Goal: Task Accomplishment & Management: Manage account settings

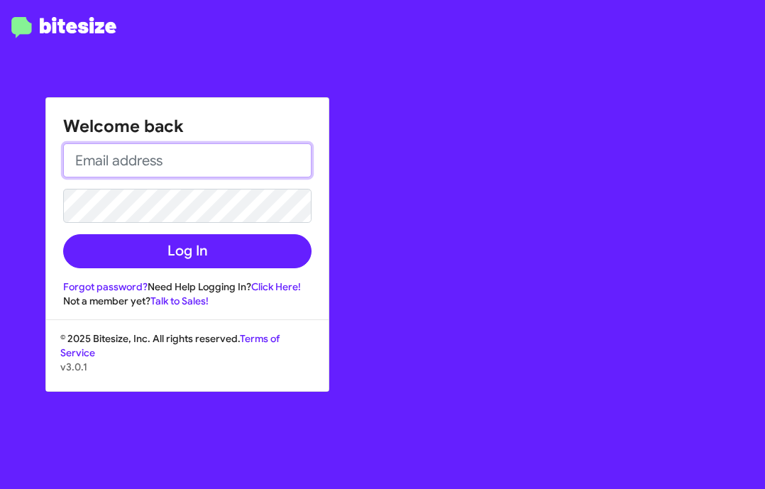
click at [121, 154] on input "email" at bounding box center [187, 160] width 248 height 34
type input "[EMAIL_ADDRESS][DOMAIN_NAME]"
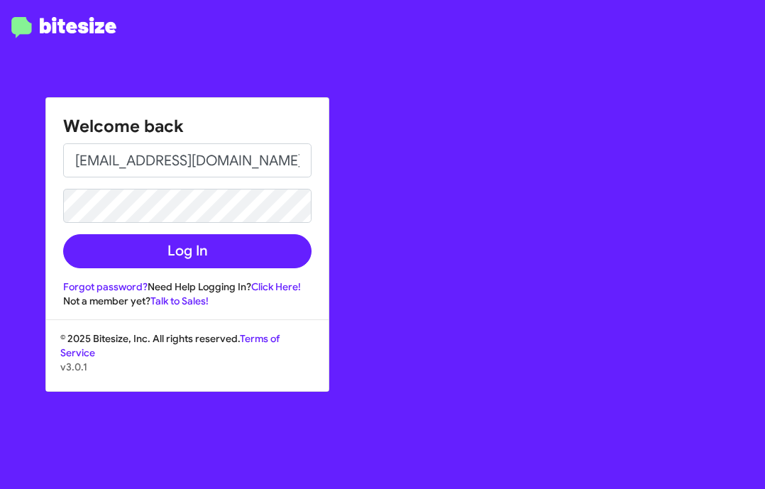
click at [150, 270] on div "Welcome back [EMAIL_ADDRESS][DOMAIN_NAME] Log In Forgot password? Need Help Log…" at bounding box center [187, 203] width 283 height 210
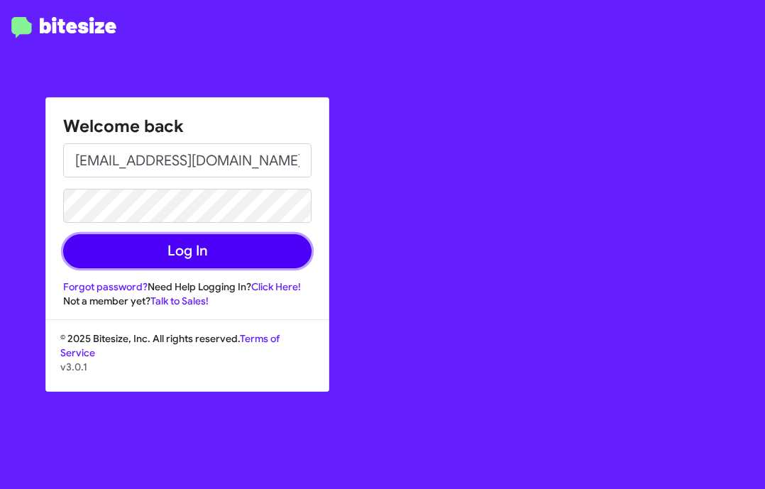
click at [132, 257] on button "Log In" at bounding box center [187, 251] width 248 height 34
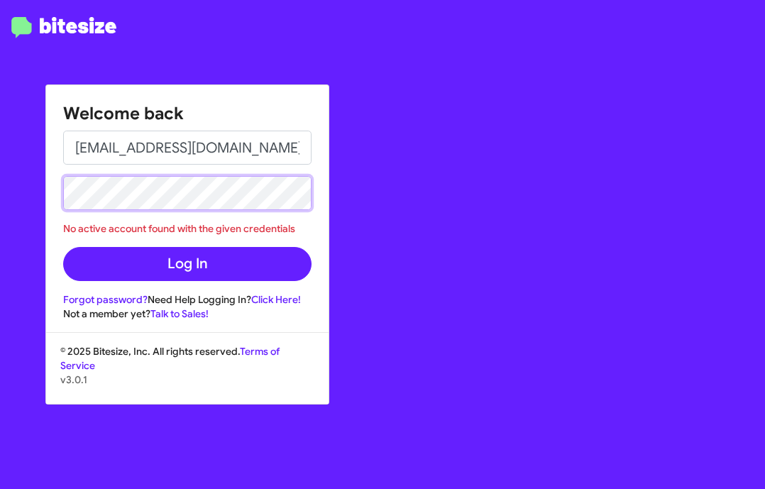
click at [56, 198] on div "Welcome back [EMAIL_ADDRESS][DOMAIN_NAME] No active account found with the give…" at bounding box center [187, 203] width 283 height 236
click at [375, 269] on div "Welcome back [EMAIL_ADDRESS][DOMAIN_NAME] No active account found with the give…" at bounding box center [447, 244] width 638 height 489
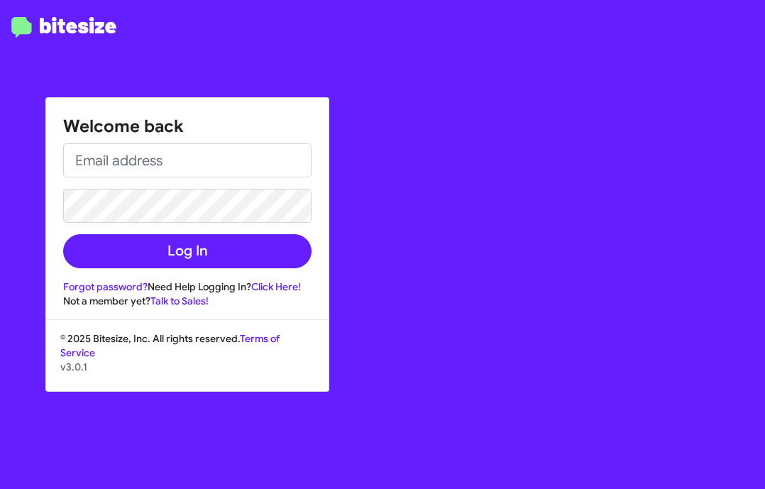
click at [417, 199] on div "Welcome back Log In Forgot password? Need Help Logging In? Click Here! Not a me…" at bounding box center [447, 244] width 638 height 489
click at [389, 162] on div "Welcome back Log In Forgot password? Need Help Logging In? Click Here! Not a me…" at bounding box center [447, 244] width 638 height 489
